Goal: Information Seeking & Learning: Check status

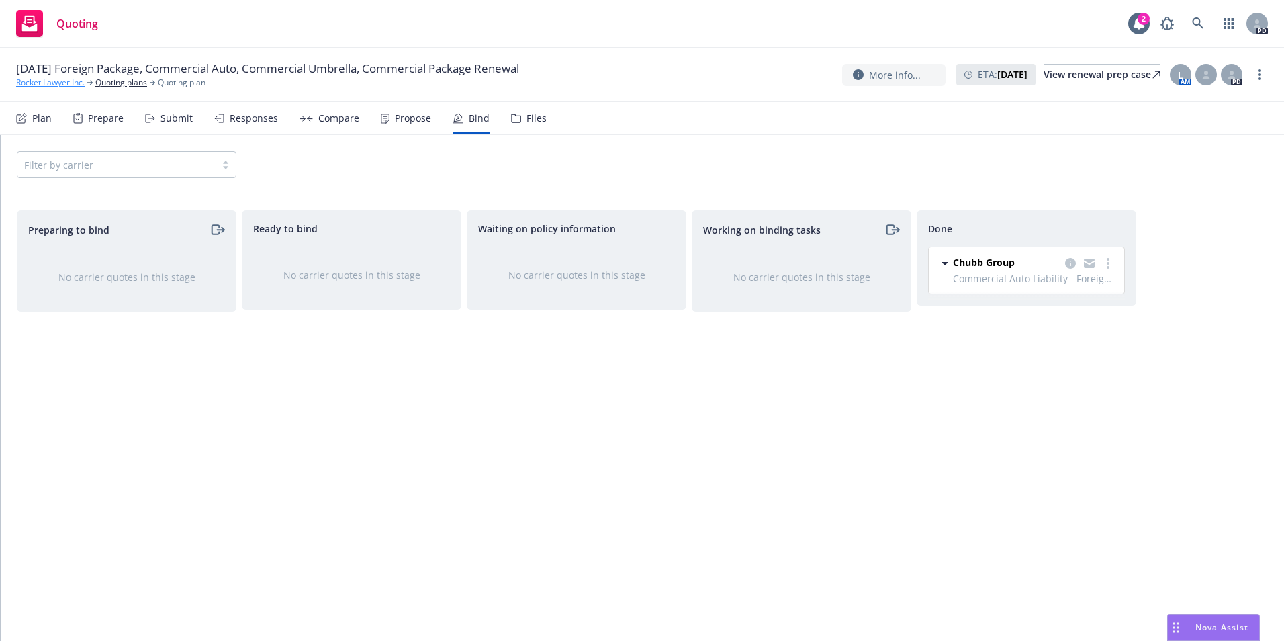
click at [54, 78] on link "Rocket Lawyer Inc." at bounding box center [50, 83] width 68 height 12
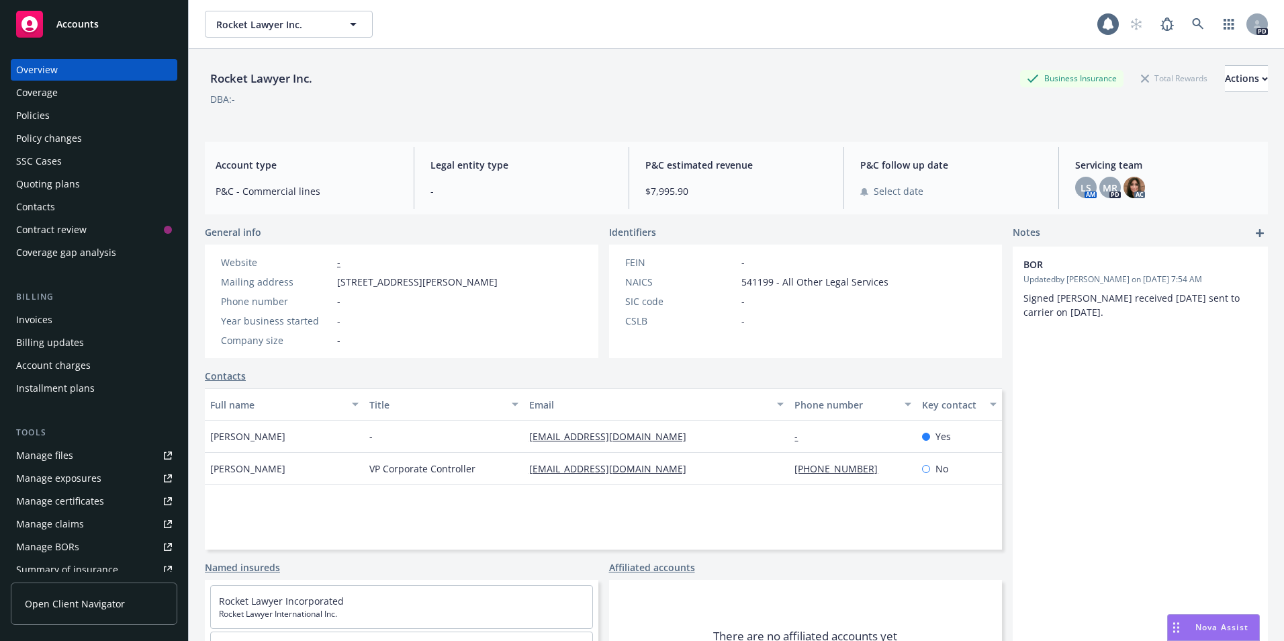
click at [32, 113] on div "Policies" at bounding box center [33, 115] width 34 height 21
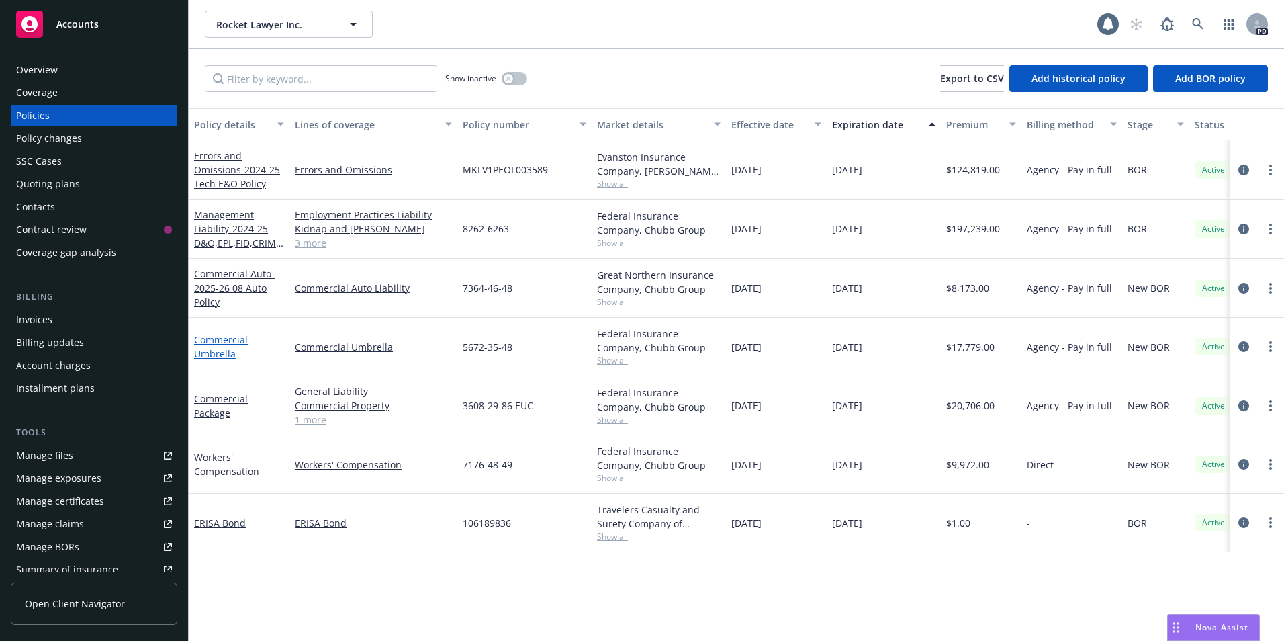
click at [214, 344] on link "Commercial Umbrella" at bounding box center [221, 346] width 54 height 27
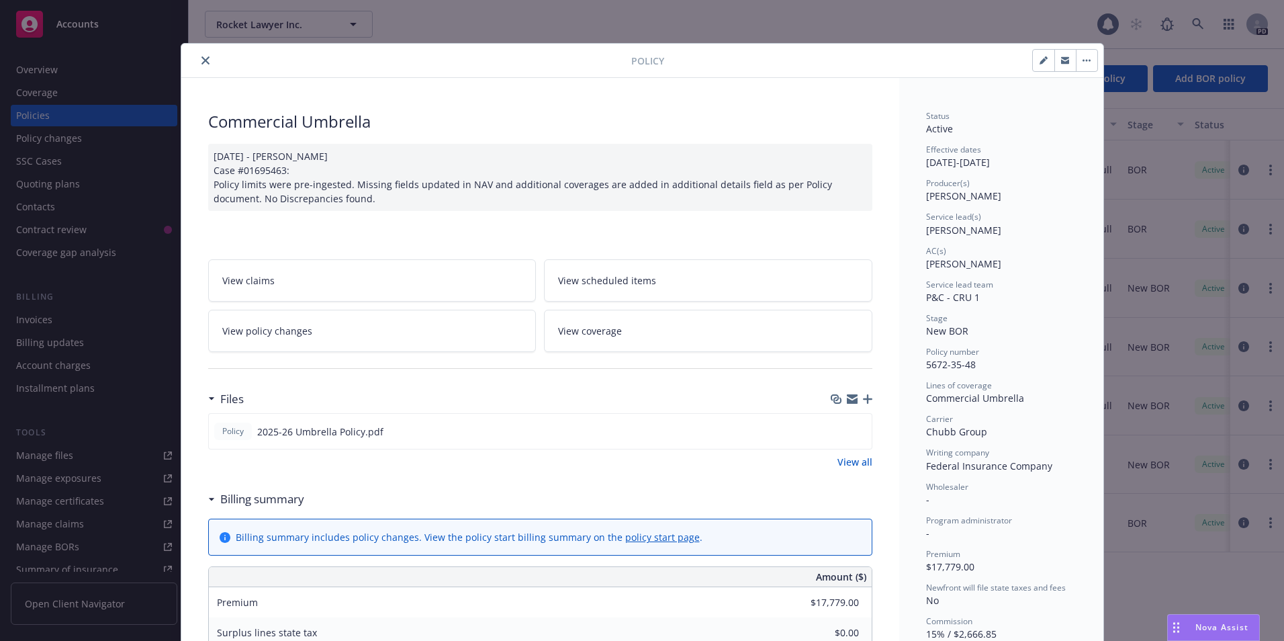
click at [197, 53] on button "close" at bounding box center [205, 60] width 16 height 16
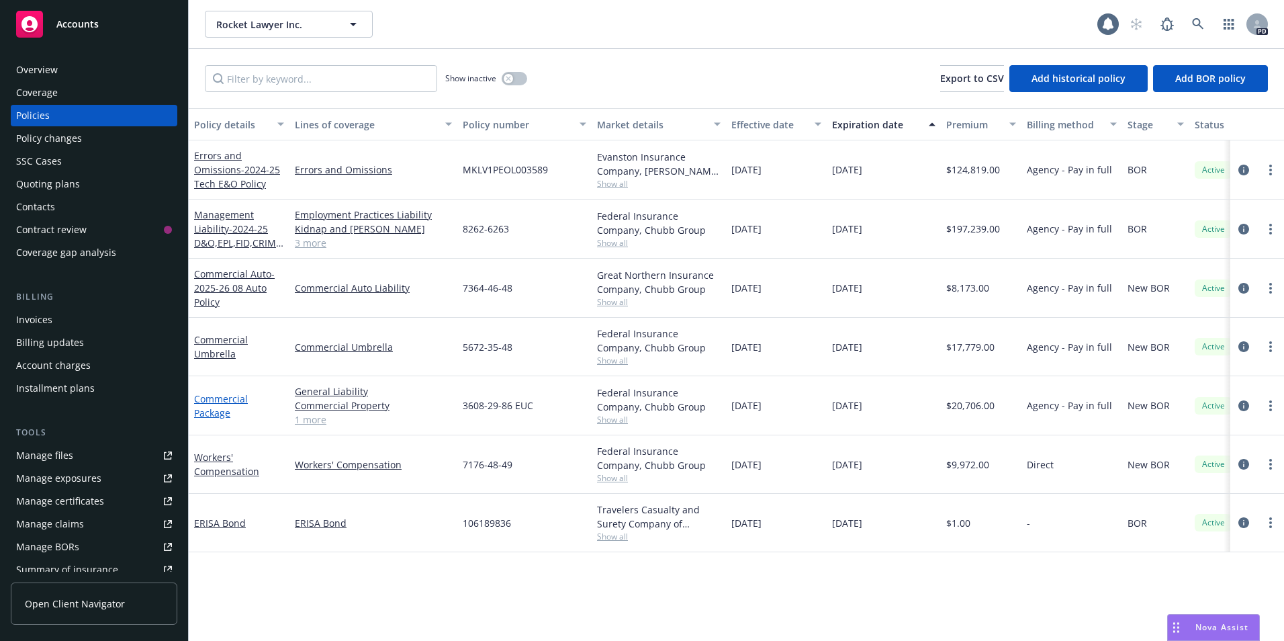
click at [214, 403] on link "Commercial Package" at bounding box center [221, 405] width 54 height 27
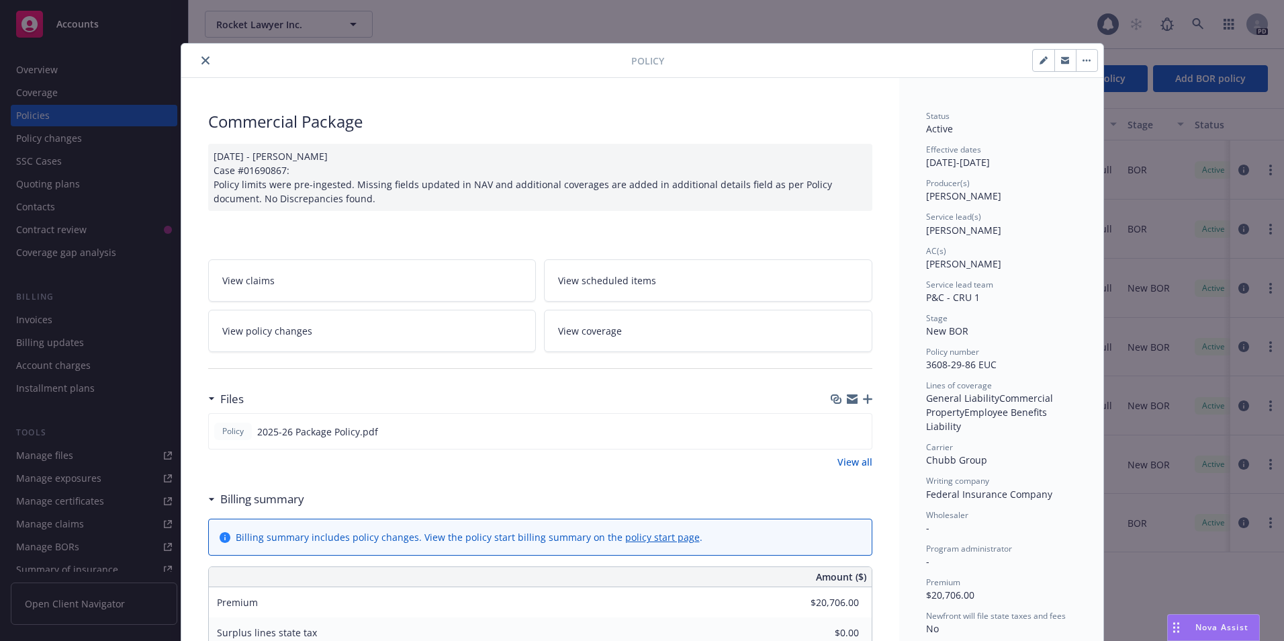
click at [201, 61] on icon "close" at bounding box center [205, 60] width 8 height 8
